Goal: Information Seeking & Learning: Learn about a topic

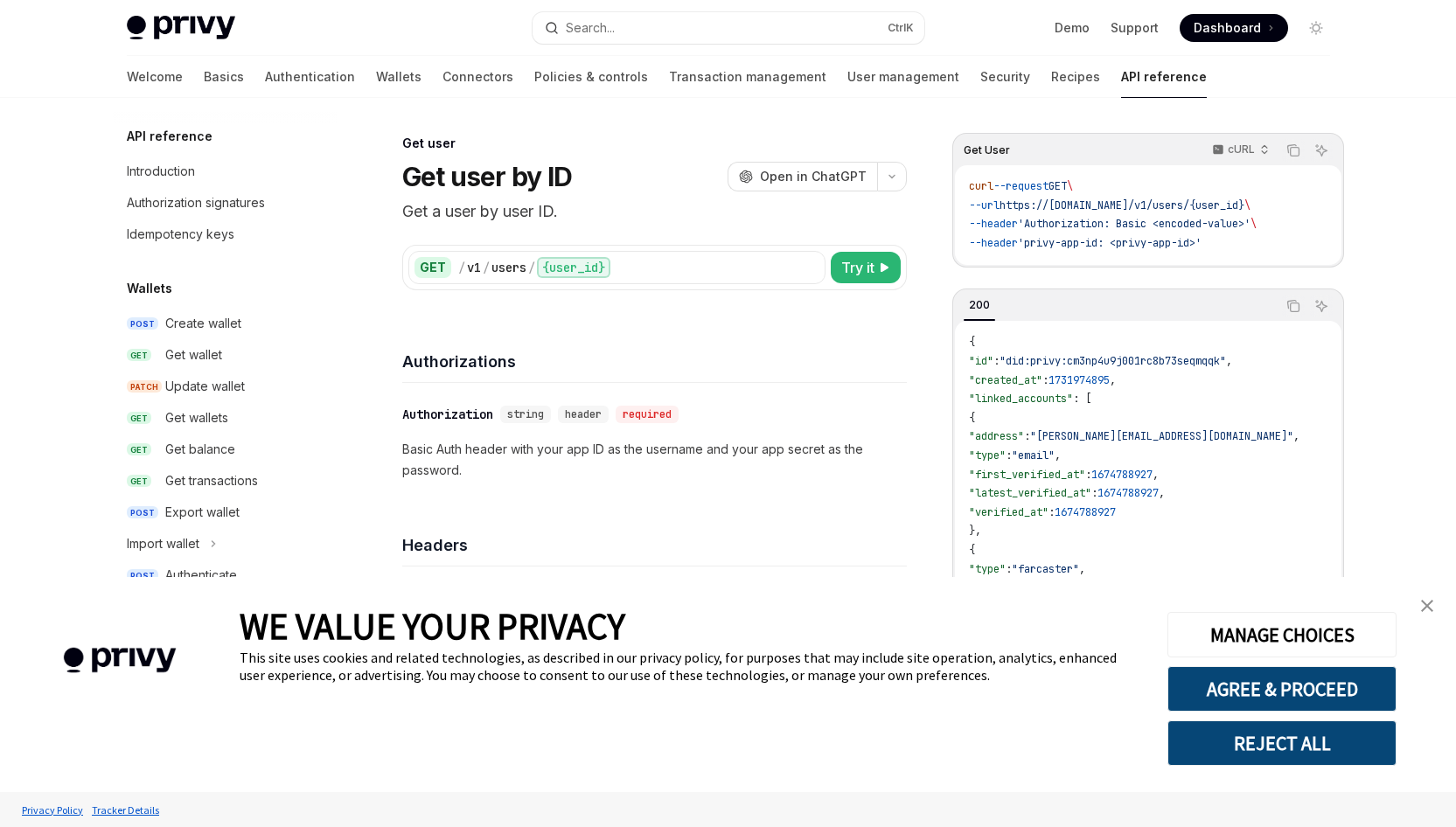
scroll to position [1199, 0]
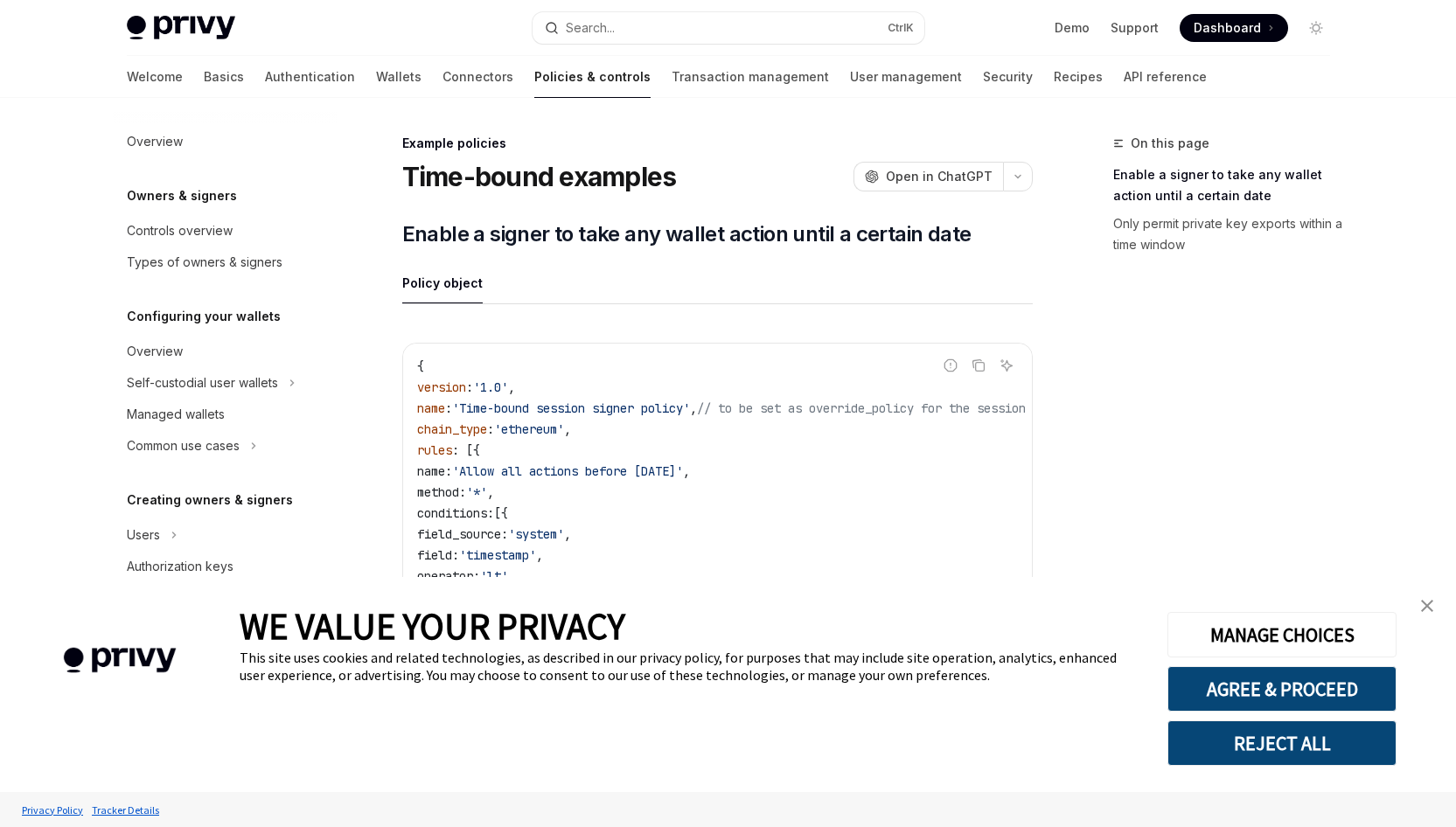
type textarea "*"
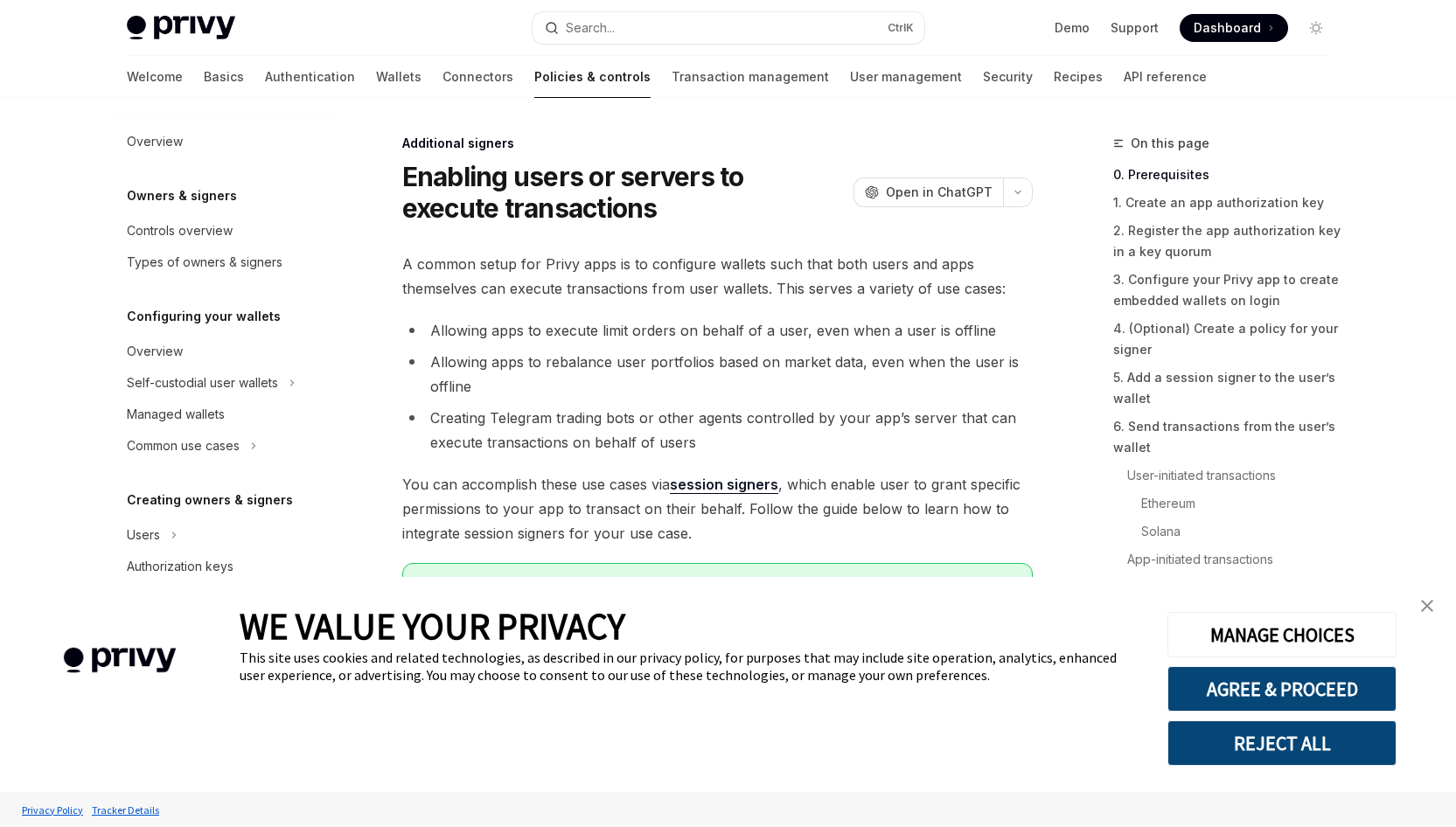
scroll to position [351, 0]
